Goal: Task Accomplishment & Management: Use online tool/utility

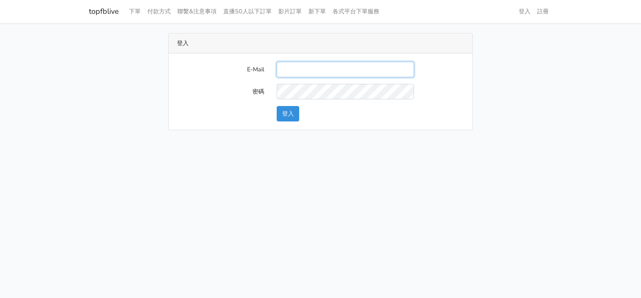
click at [314, 73] on input "E-Mail" at bounding box center [345, 69] width 137 height 15
paste input "will@popola.co"
type input "will@popola.co"
click at [284, 110] on button "登入" at bounding box center [288, 113] width 23 height 15
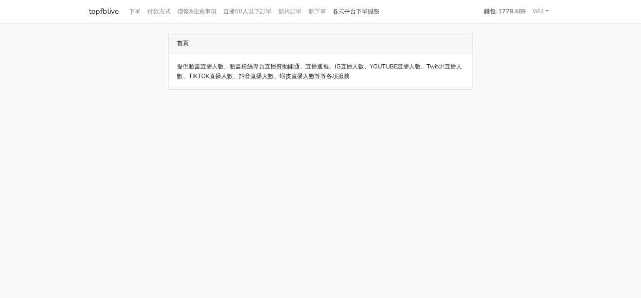
click at [355, 10] on link "各式平台下單服務" at bounding box center [355, 11] width 53 height 16
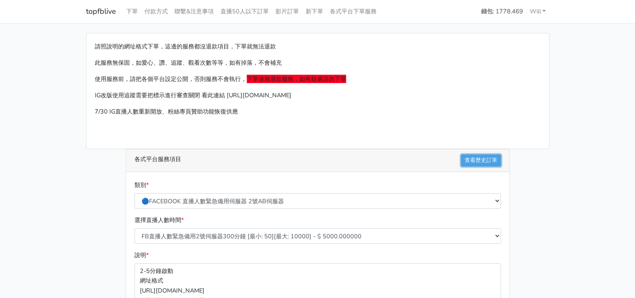
click at [477, 160] on link "查看歷史訂單" at bounding box center [481, 160] width 40 height 12
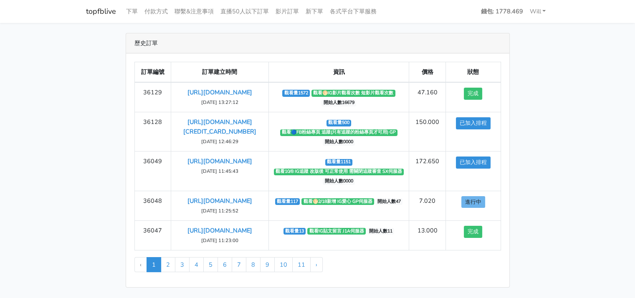
scroll to position [56, 0]
